Goal: Navigation & Orientation: Find specific page/section

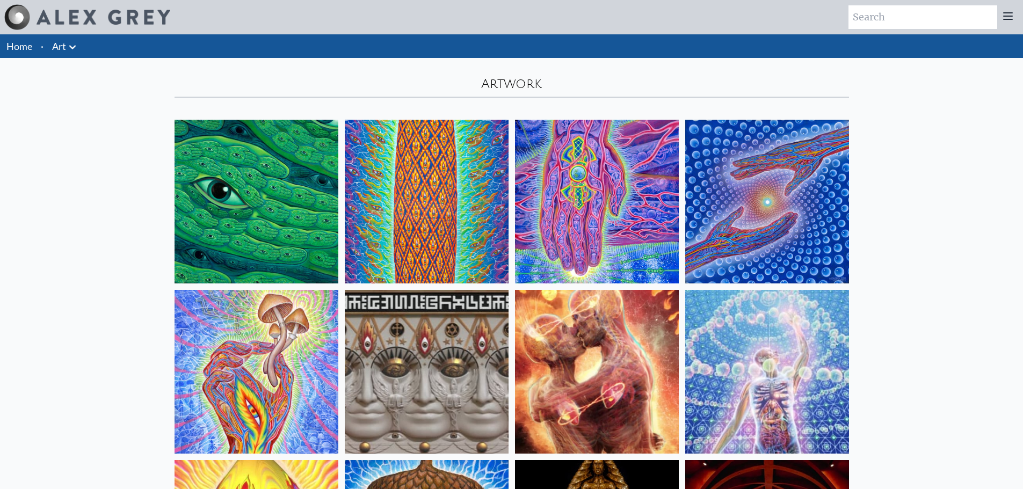
click at [23, 46] on link "Home" at bounding box center [19, 46] width 26 height 12
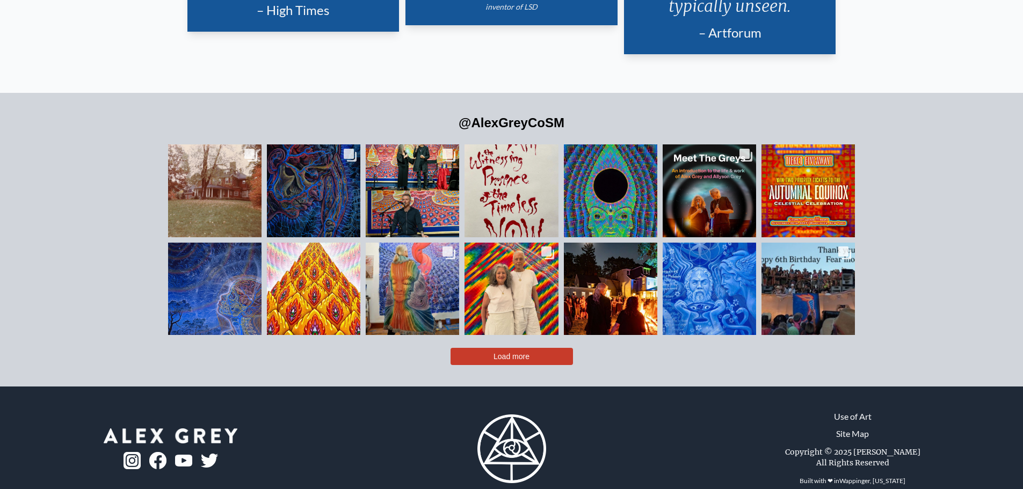
scroll to position [2664, 0]
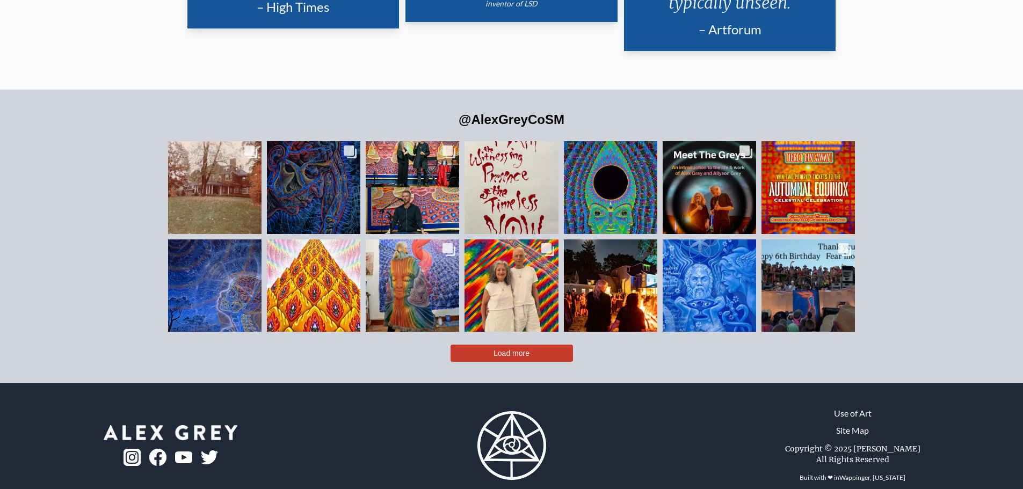
click at [521, 349] on span "Load more" at bounding box center [512, 353] width 36 height 9
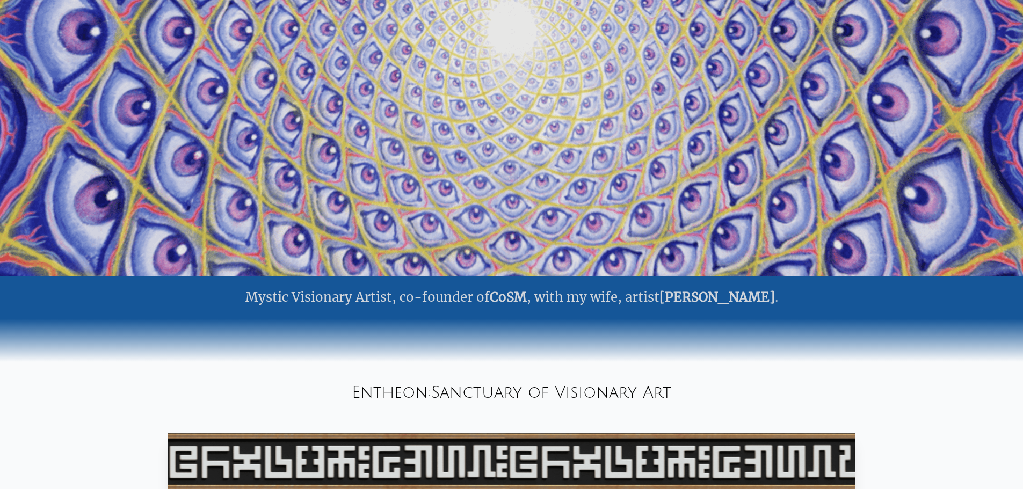
scroll to position [0, 0]
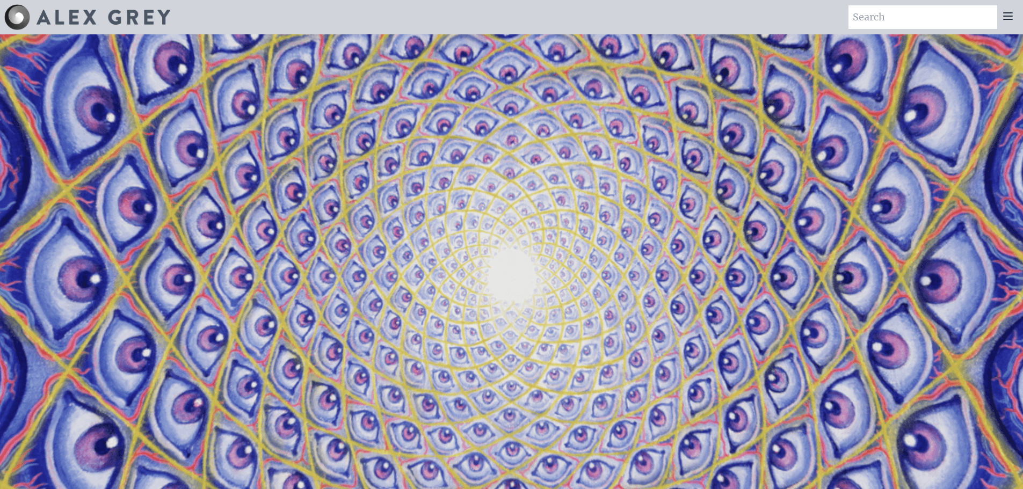
click at [59, 17] on img at bounding box center [104, 17] width 134 height 15
click at [15, 19] on img at bounding box center [17, 17] width 26 height 26
click at [1010, 19] on icon at bounding box center [1008, 16] width 9 height 6
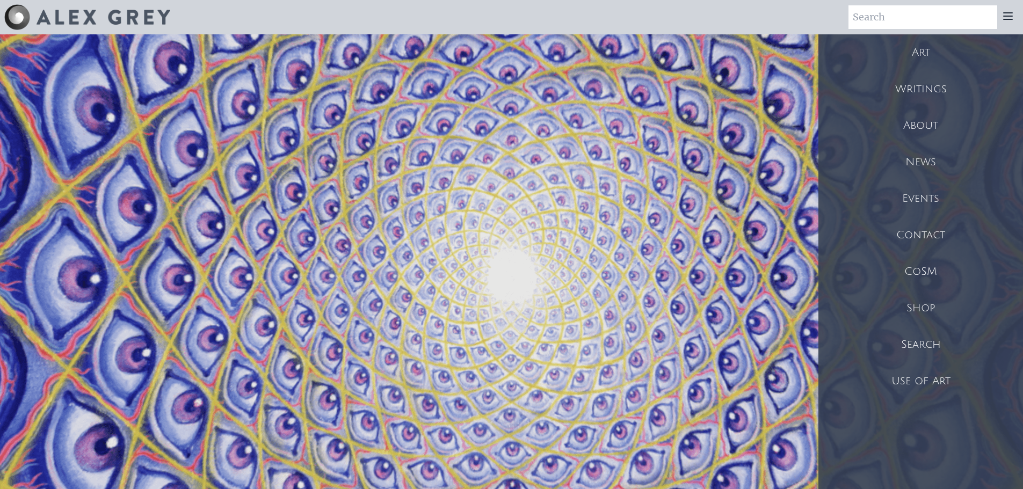
click at [913, 308] on div "Shop" at bounding box center [921, 308] width 205 height 37
